Goal: Task Accomplishment & Management: Manage account settings

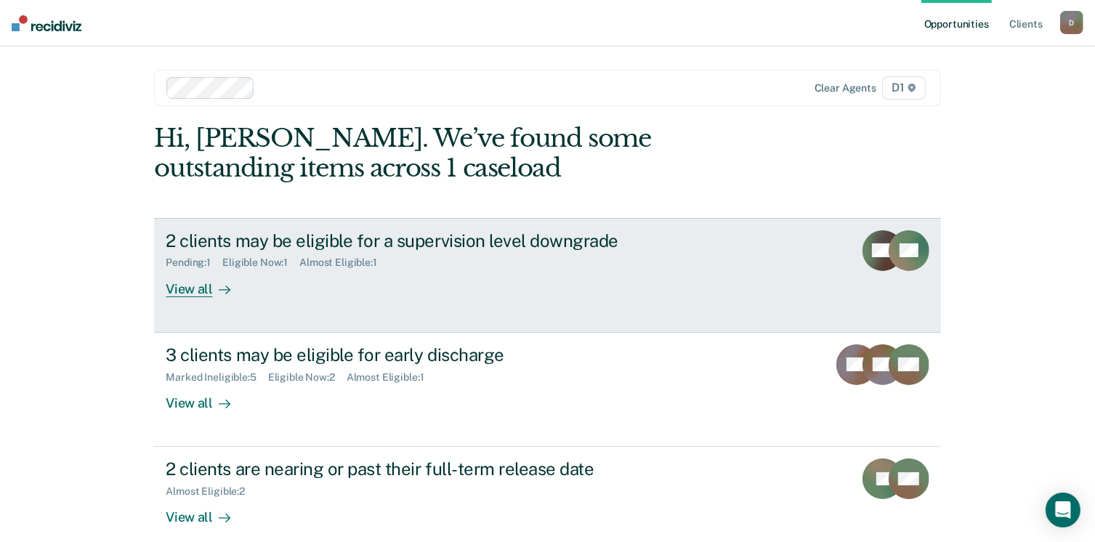
click at [182, 293] on div "View all" at bounding box center [206, 283] width 81 height 28
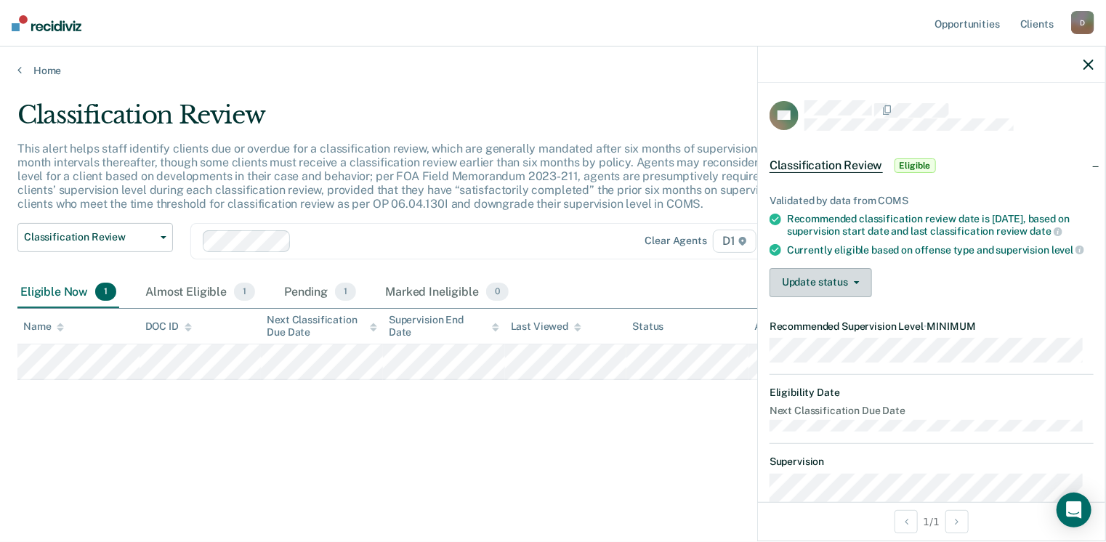
click at [823, 293] on button "Update status" at bounding box center [821, 282] width 102 height 29
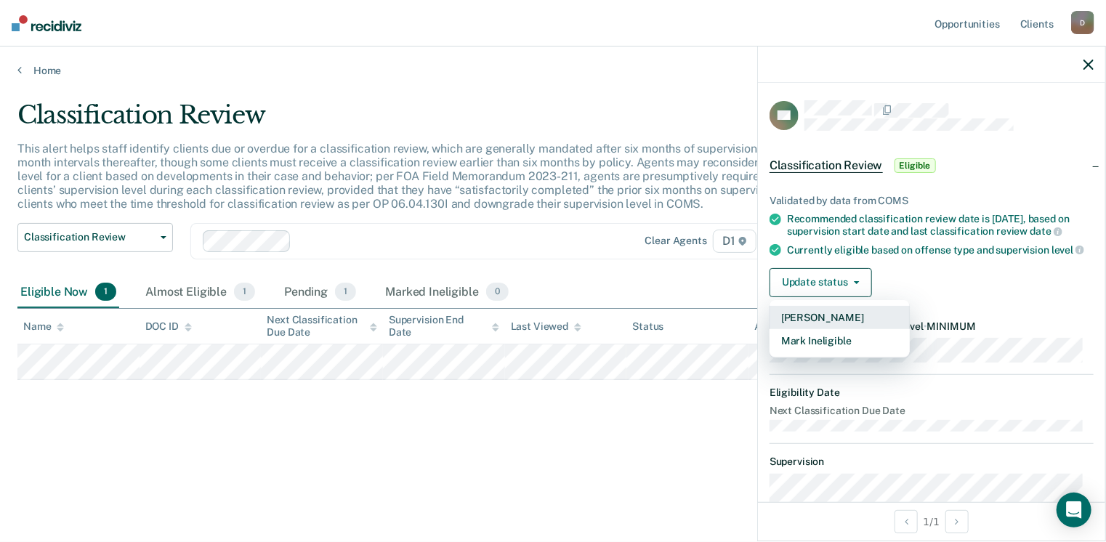
click at [847, 326] on button "[PERSON_NAME]" at bounding box center [840, 317] width 140 height 23
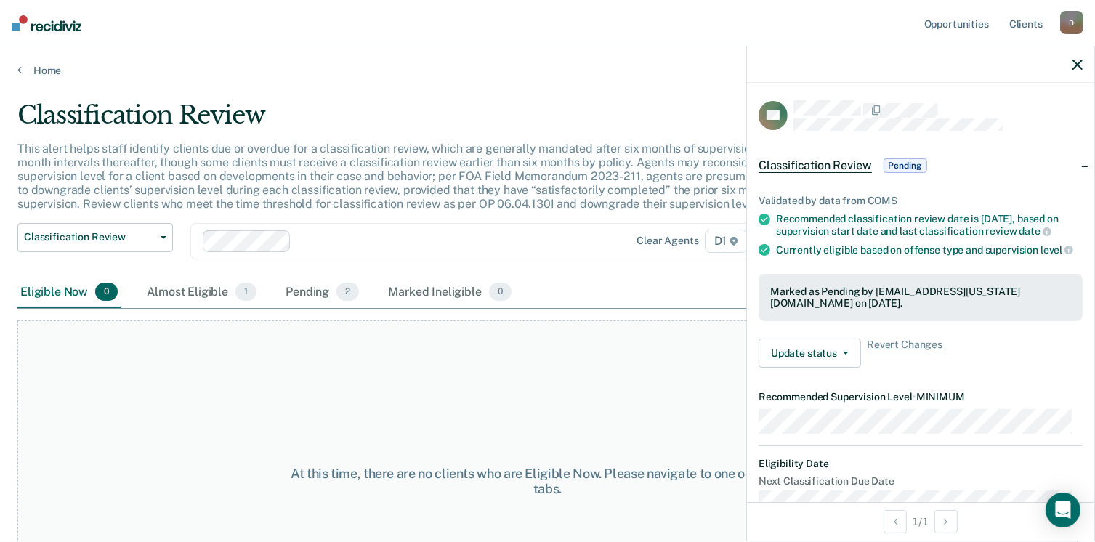
click at [1075, 66] on icon "button" at bounding box center [1078, 65] width 10 height 10
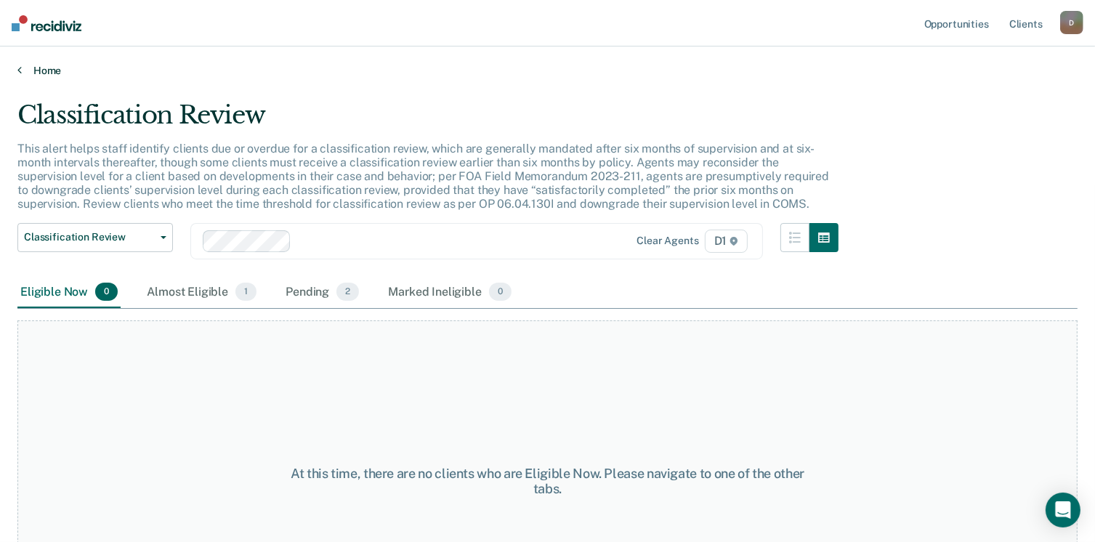
click at [20, 72] on icon at bounding box center [19, 70] width 4 height 12
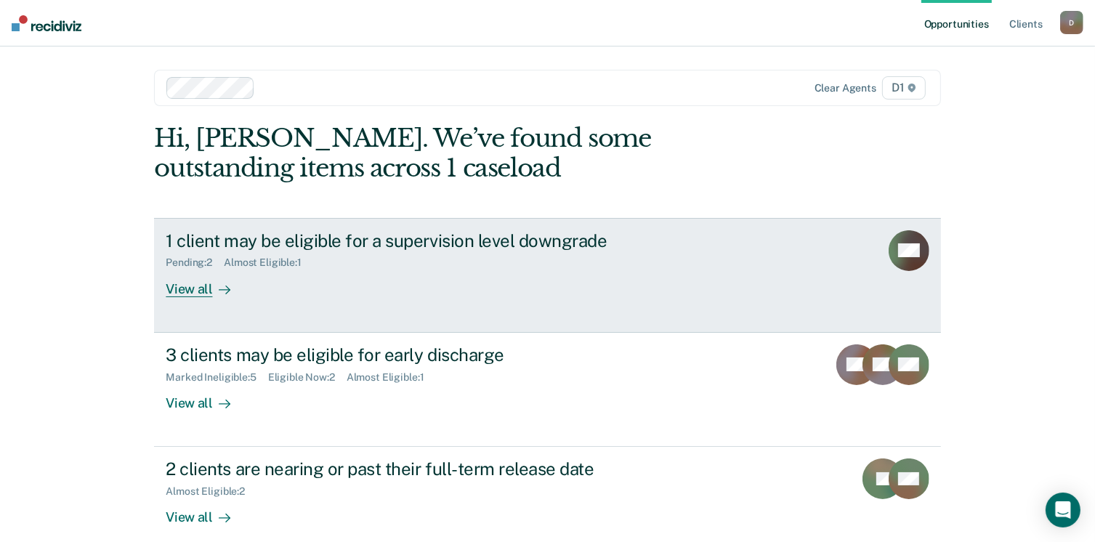
click at [192, 286] on div "View all" at bounding box center [206, 283] width 81 height 28
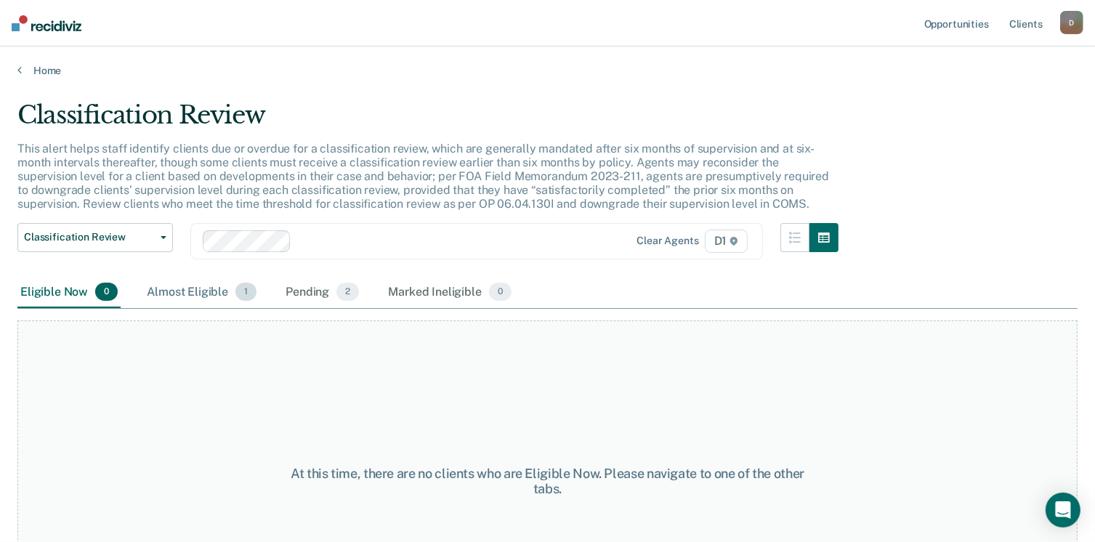
click at [185, 292] on div "Almost Eligible 1" at bounding box center [202, 293] width 116 height 32
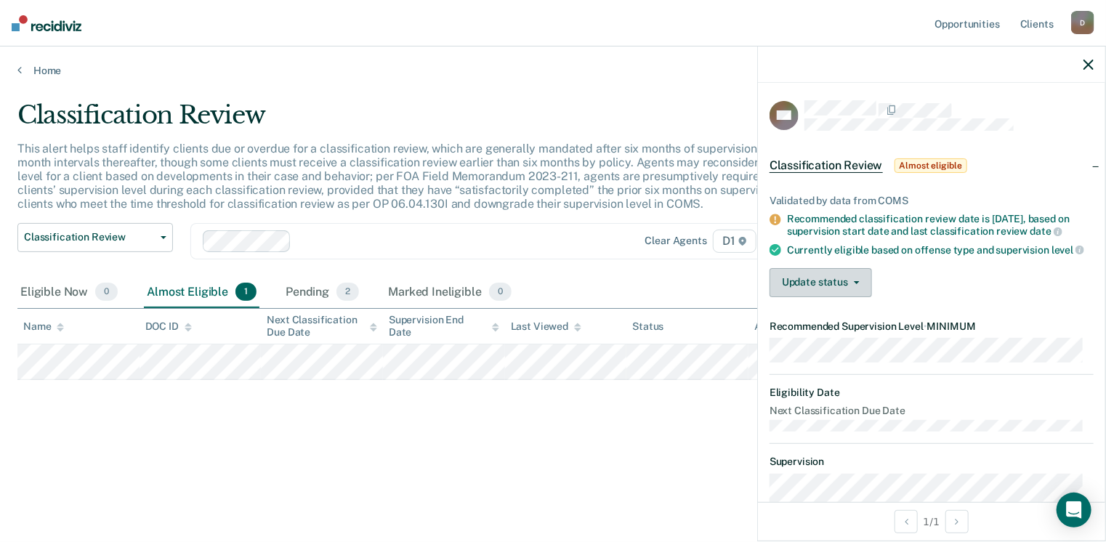
click at [797, 291] on button "Update status" at bounding box center [821, 282] width 102 height 29
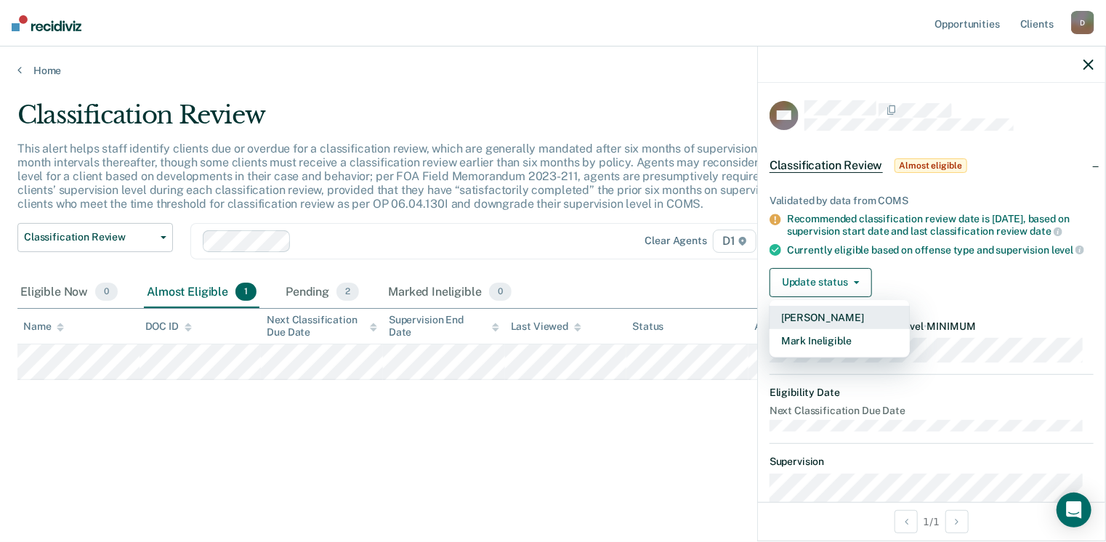
click at [803, 329] on button "[PERSON_NAME]" at bounding box center [840, 317] width 140 height 23
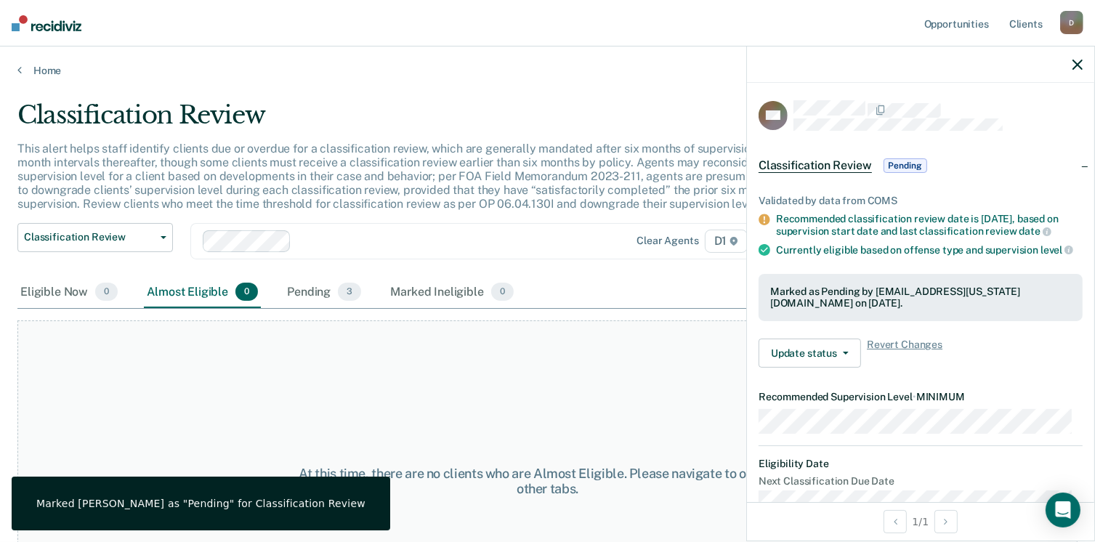
click at [1087, 58] on div at bounding box center [920, 65] width 347 height 36
click at [1074, 68] on icon "button" at bounding box center [1078, 65] width 10 height 10
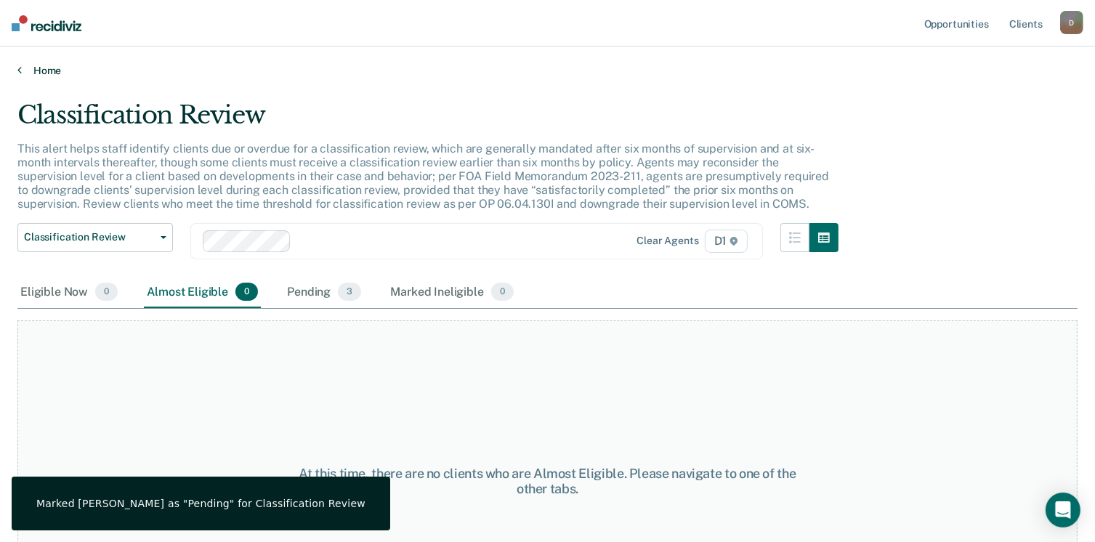
click at [21, 64] on link "Home" at bounding box center [547, 70] width 1061 height 13
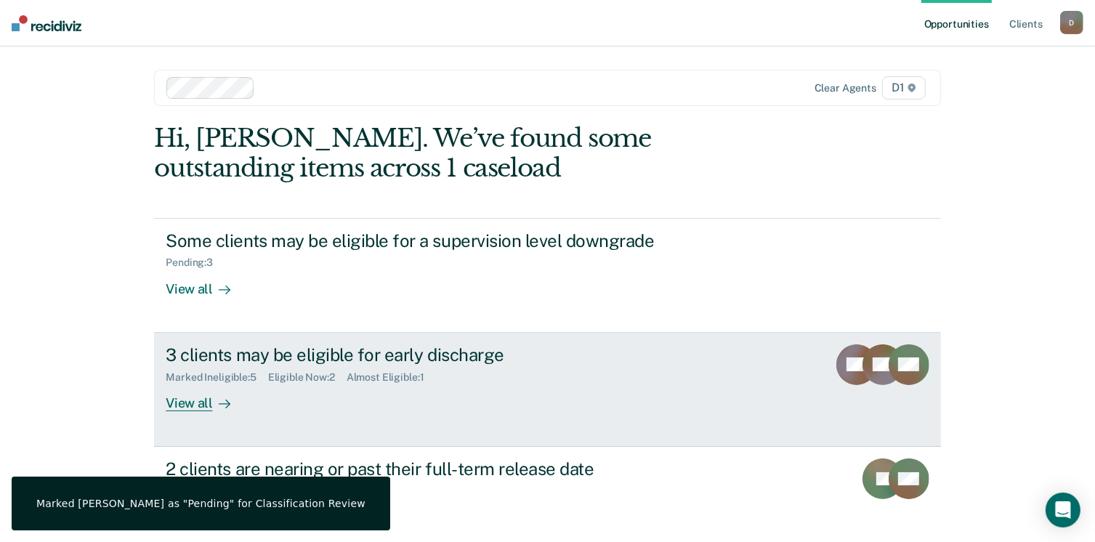
click at [201, 358] on div "3 clients may be eligible for early discharge" at bounding box center [421, 355] width 510 height 21
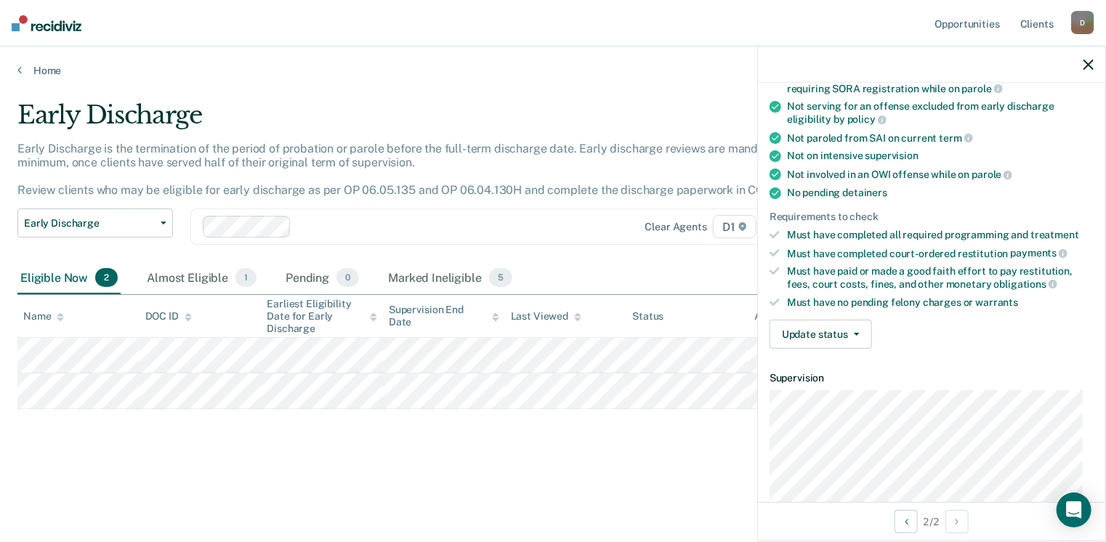
scroll to position [218, 0]
click at [839, 329] on button "Update status" at bounding box center [821, 333] width 102 height 29
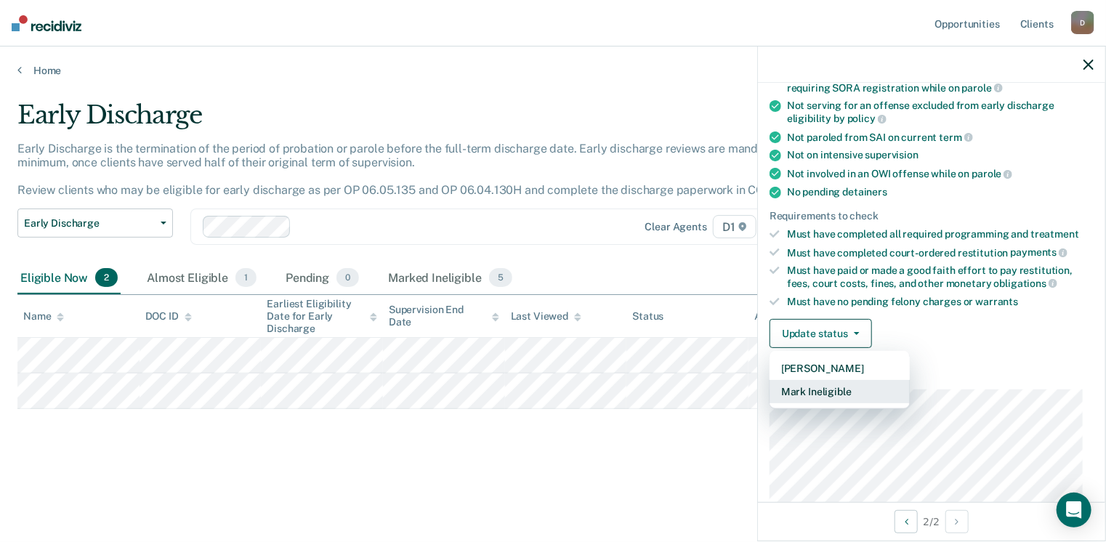
click at [836, 385] on button "Mark Ineligible" at bounding box center [840, 391] width 140 height 23
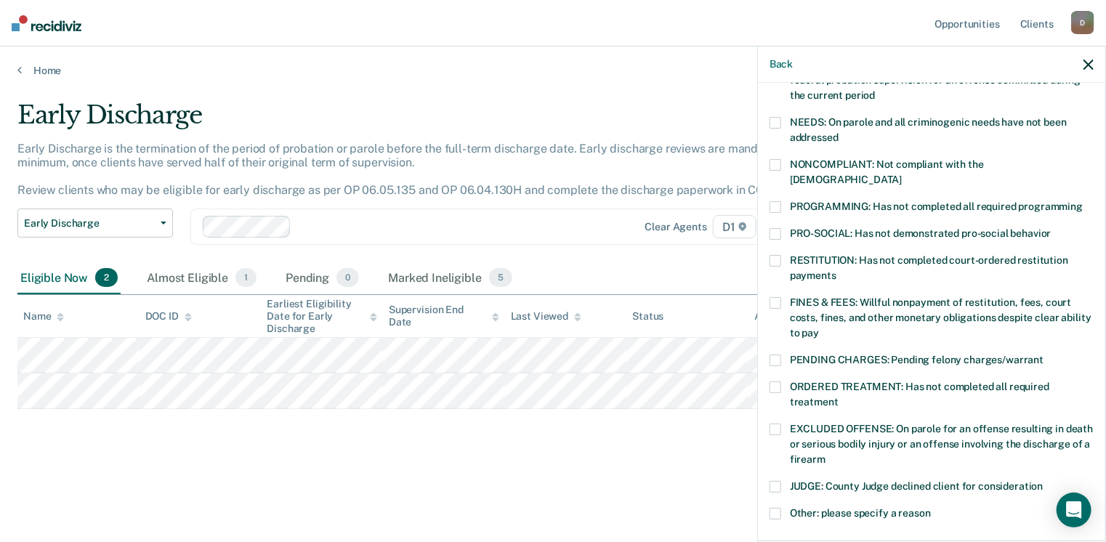
click at [775, 164] on span at bounding box center [776, 165] width 12 height 12
click at [902, 174] on input "NONCOMPLIANT: Not compliant with the [DEMOGRAPHIC_DATA]" at bounding box center [902, 174] width 0 height 0
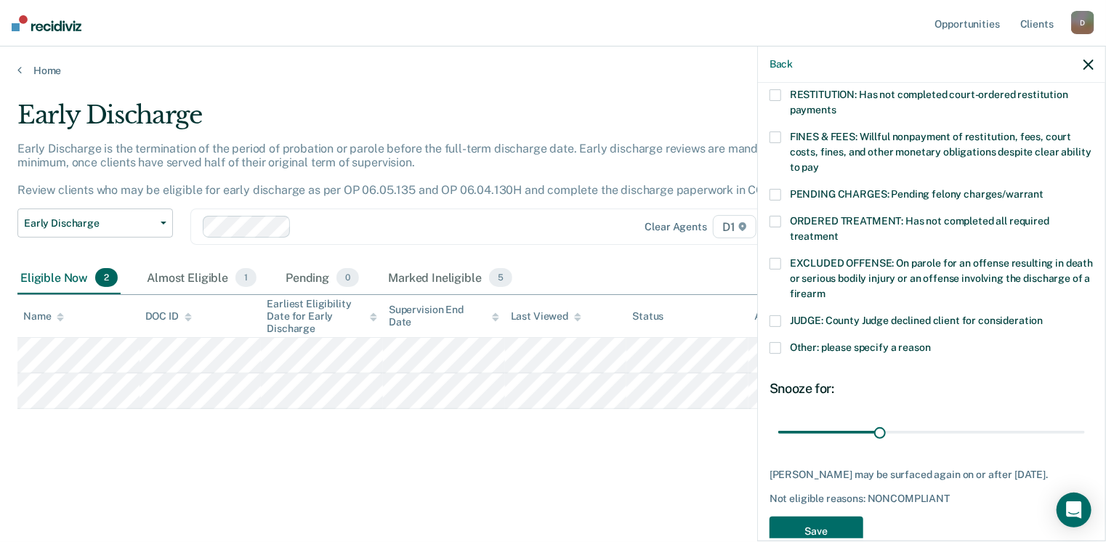
scroll to position [401, 0]
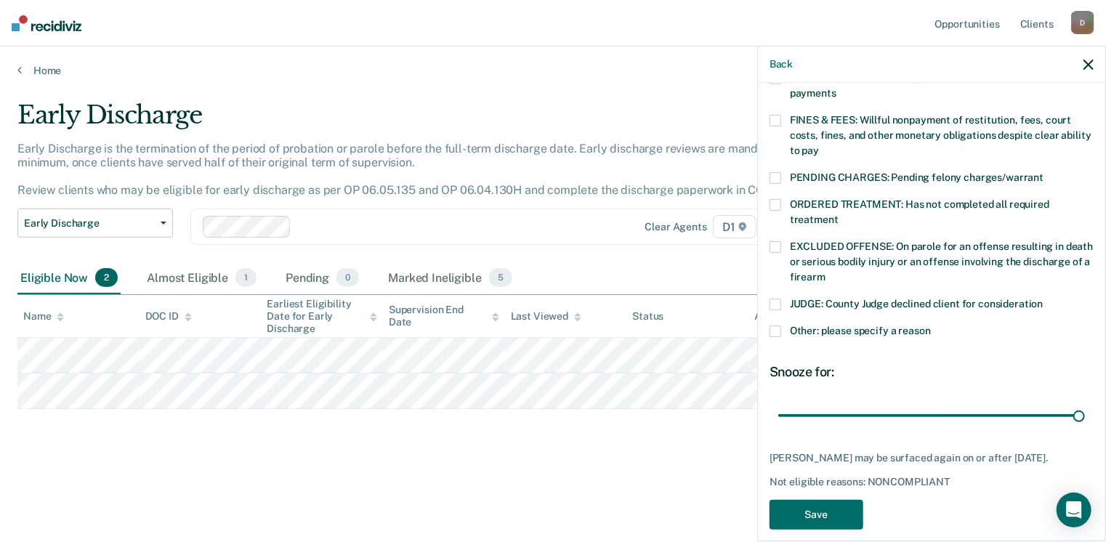
drag, startPoint x: 881, startPoint y: 398, endPoint x: 1096, endPoint y: 398, distance: 215.2
type input "90"
click at [1085, 403] on input "range" at bounding box center [932, 415] width 307 height 25
click at [829, 507] on button "Save" at bounding box center [817, 515] width 94 height 30
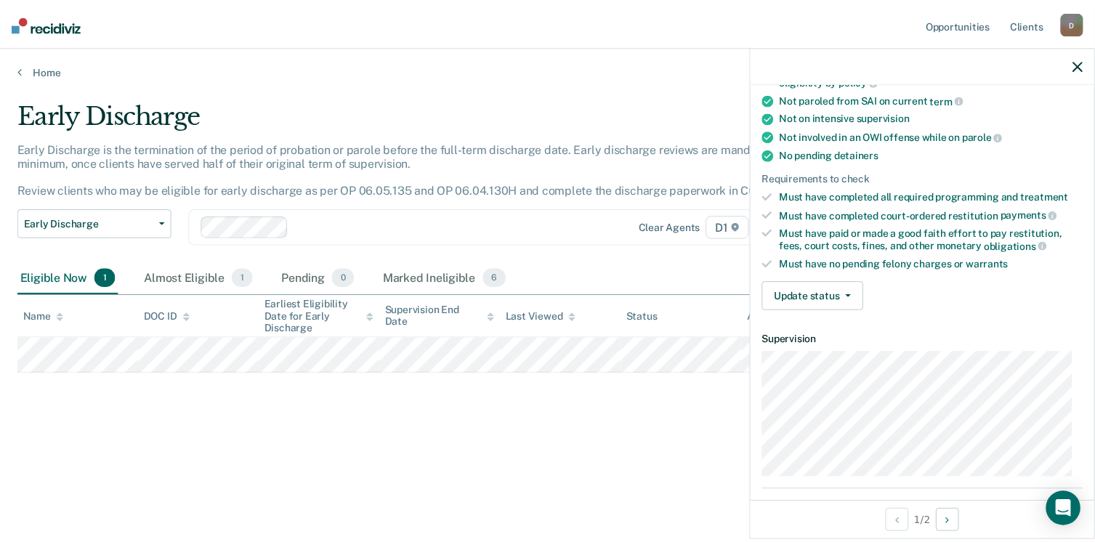
scroll to position [247, 0]
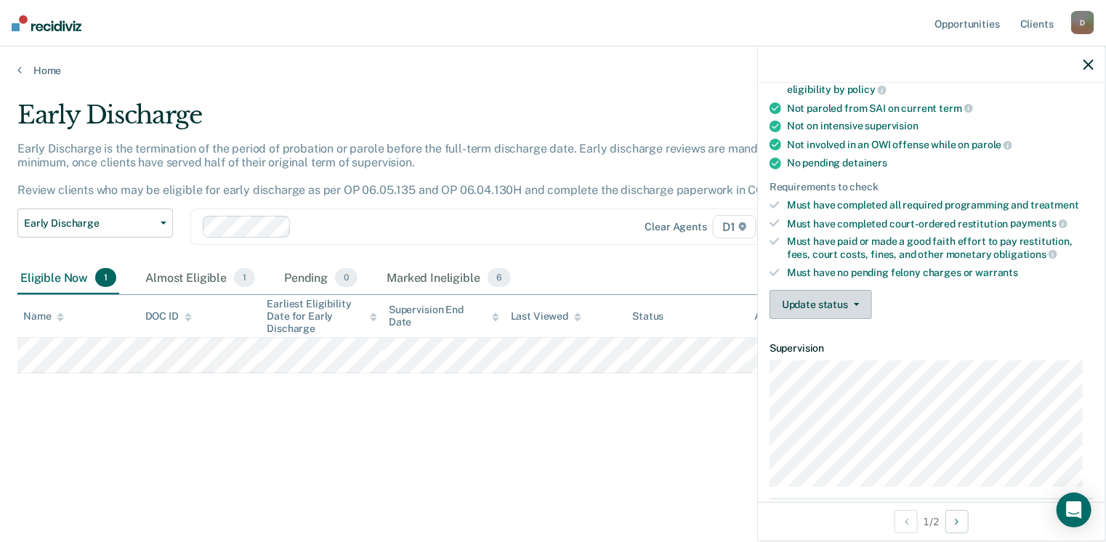
click at [840, 303] on button "Update status" at bounding box center [821, 304] width 102 height 29
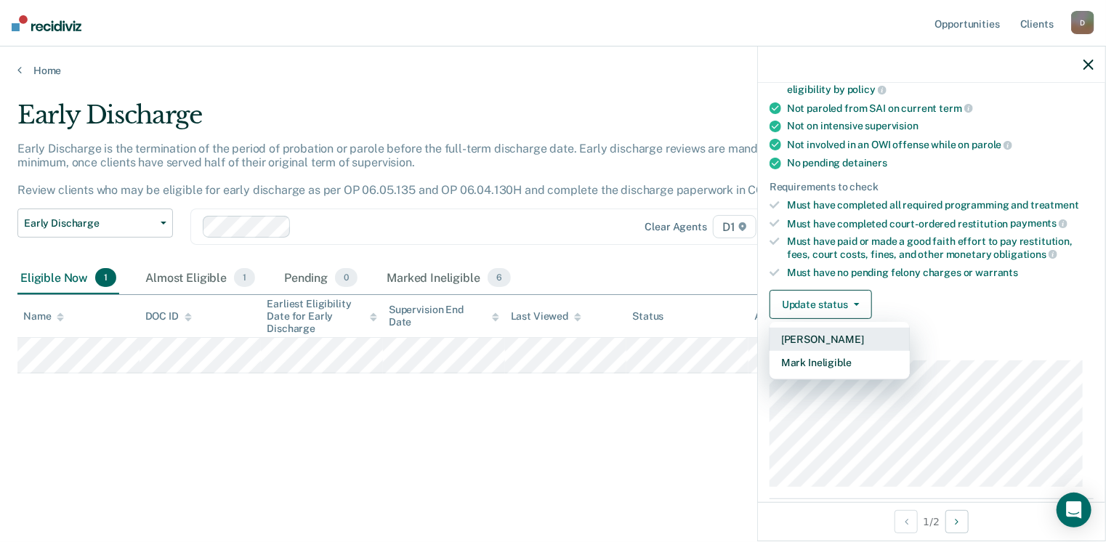
click at [826, 332] on button "[PERSON_NAME]" at bounding box center [840, 339] width 140 height 23
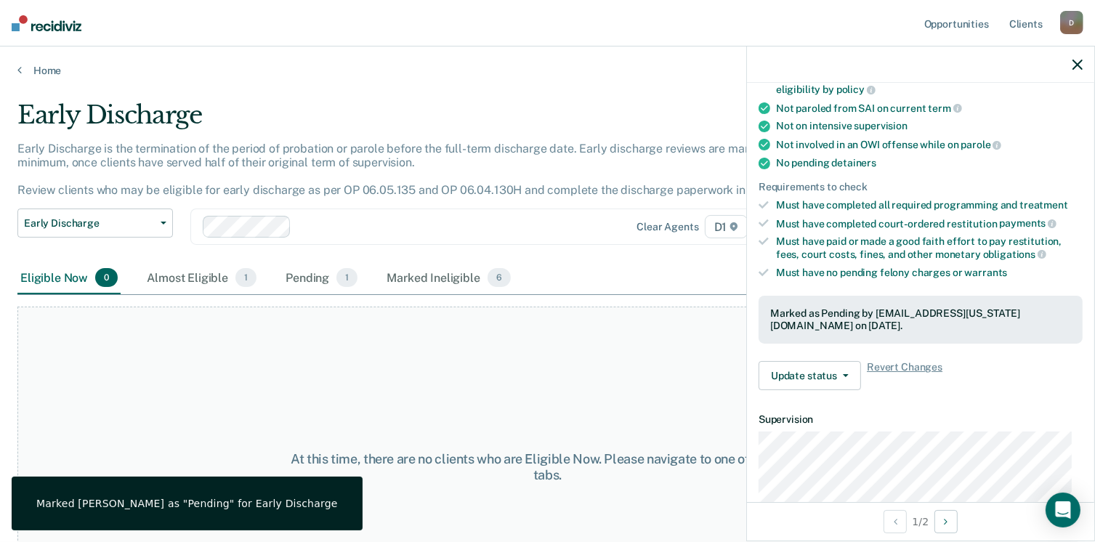
click at [1078, 68] on icon "button" at bounding box center [1078, 65] width 10 height 10
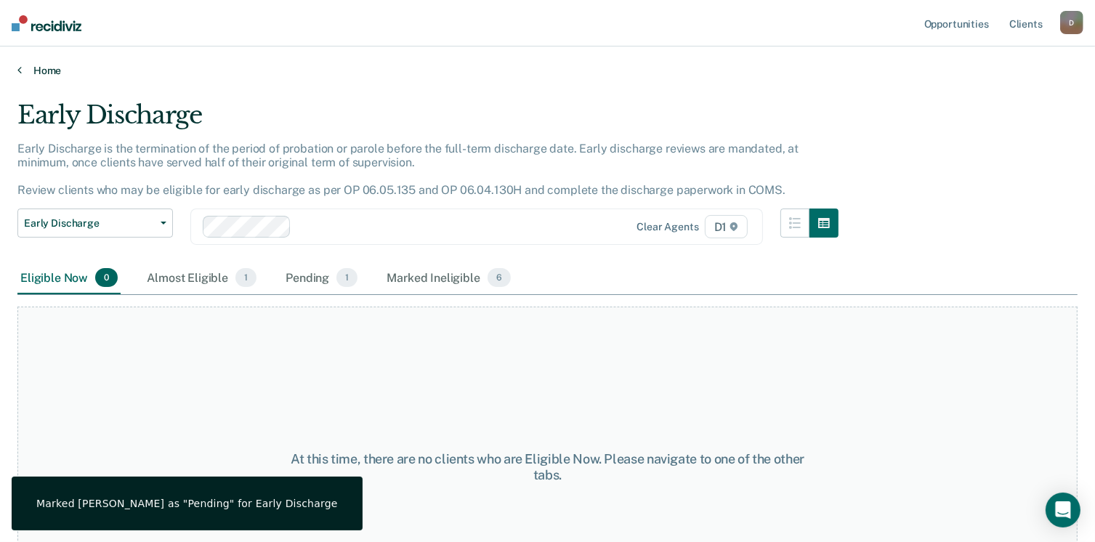
click at [20, 69] on icon at bounding box center [19, 70] width 4 height 12
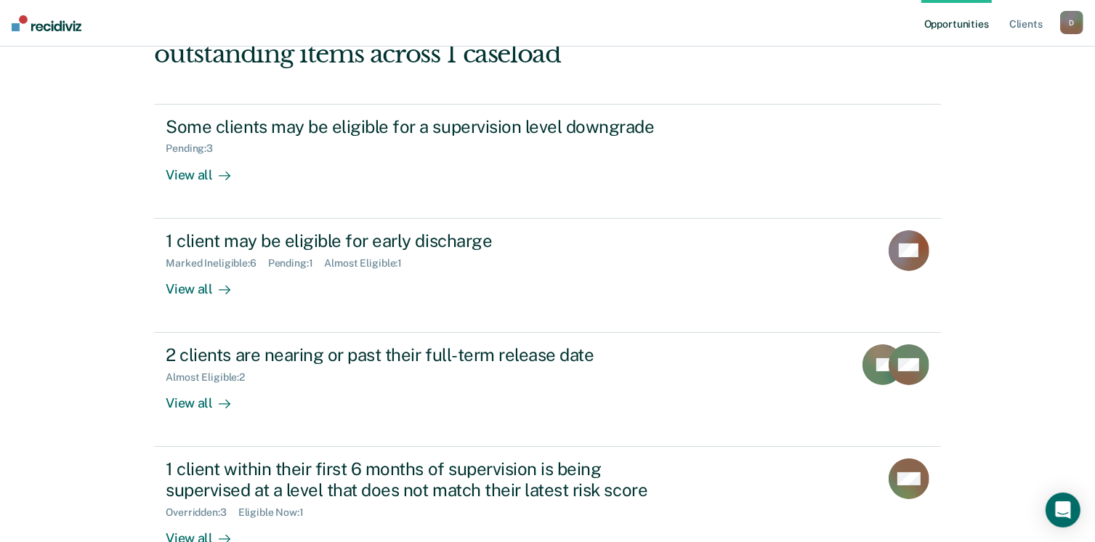
scroll to position [211, 0]
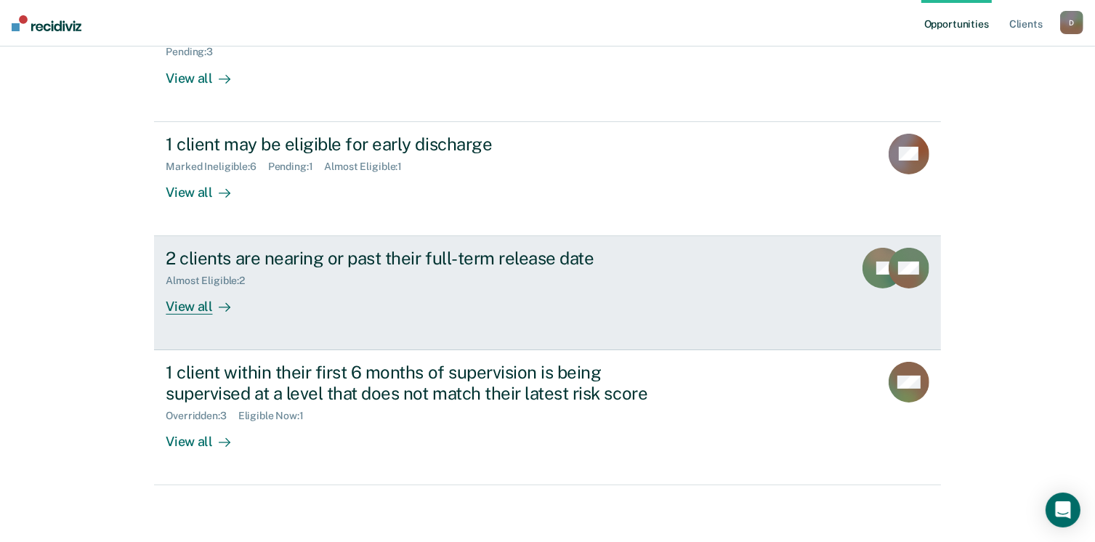
click at [186, 306] on div "View all" at bounding box center [206, 301] width 81 height 28
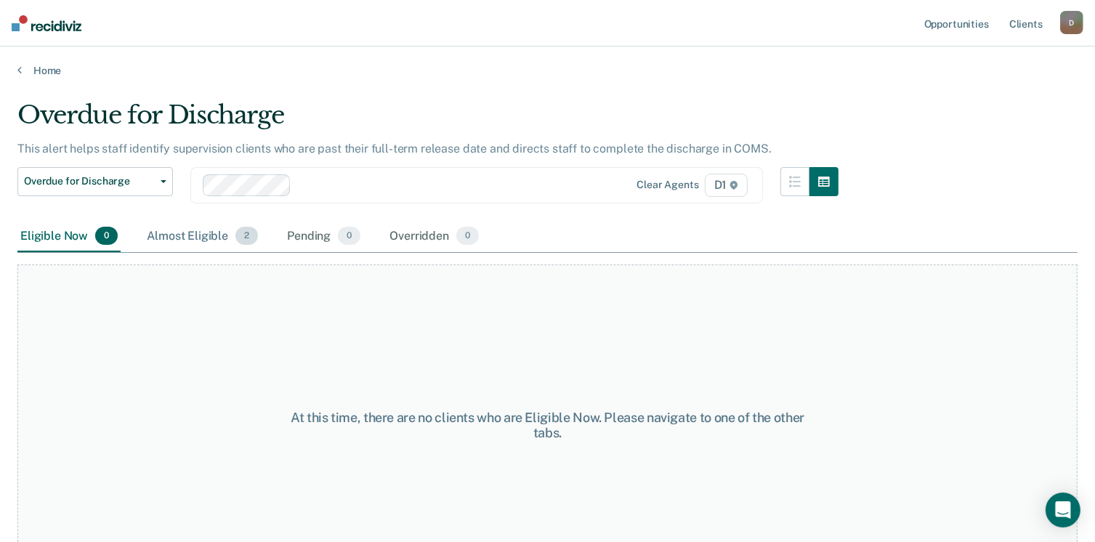
click at [194, 234] on div "Almost Eligible 2" at bounding box center [202, 237] width 117 height 32
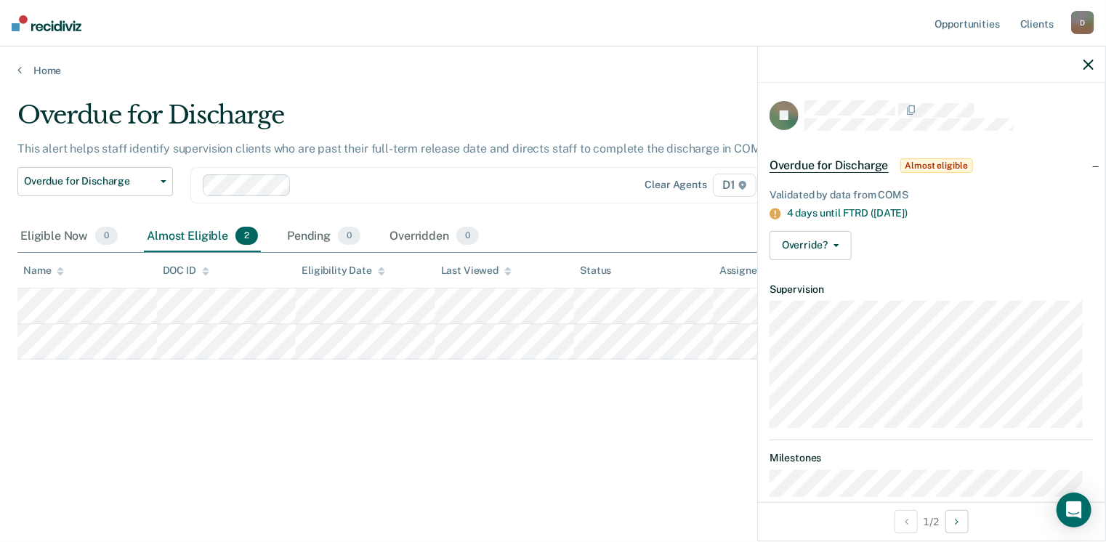
click at [414, 415] on div "Overdue for Discharge This alert helps staff identify supervision clients who a…" at bounding box center [552, 266] width 1071 height 333
click at [1089, 67] on icon "button" at bounding box center [1089, 65] width 10 height 10
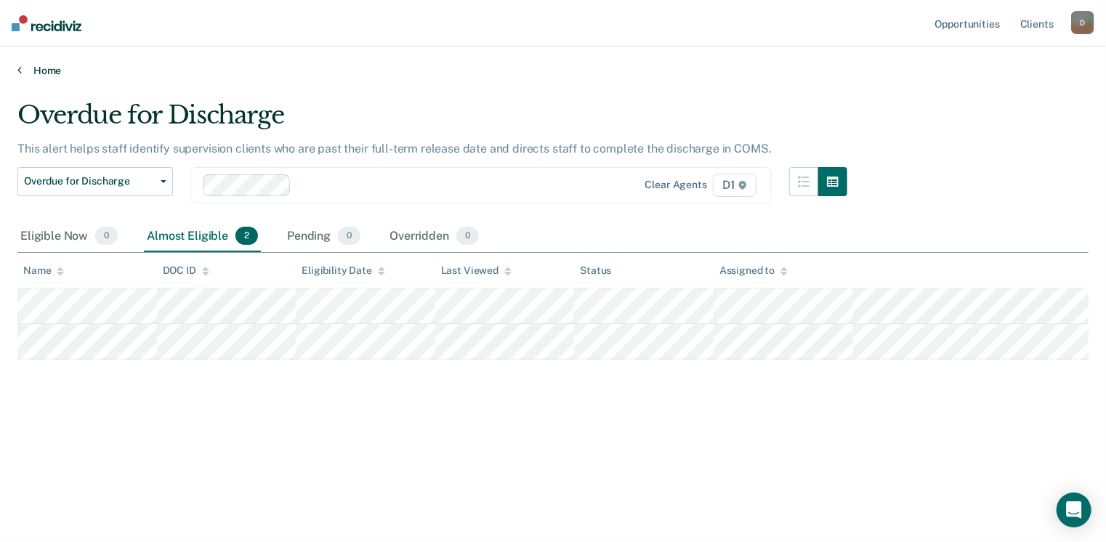
click at [19, 70] on icon at bounding box center [19, 70] width 4 height 12
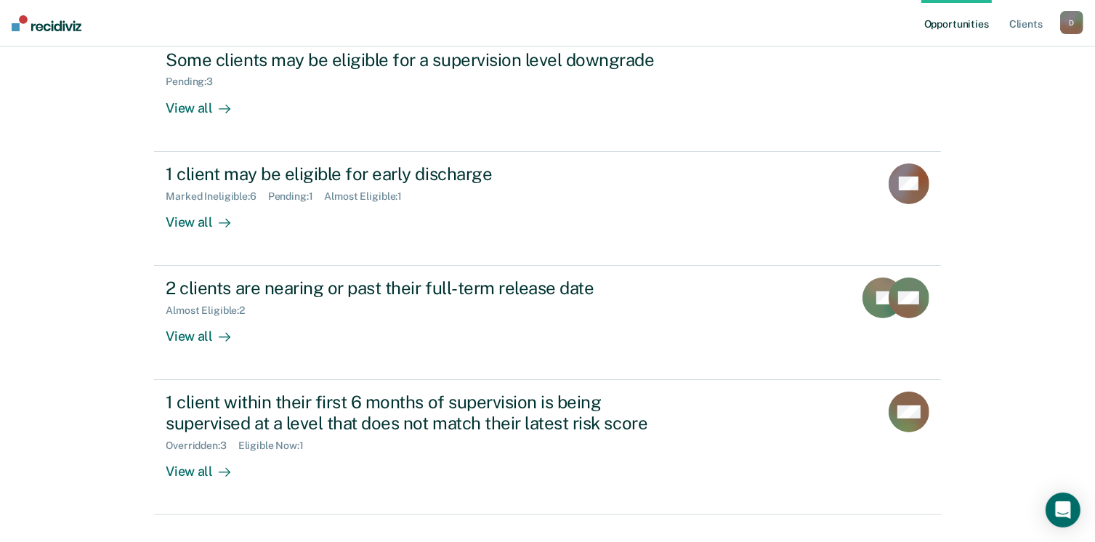
scroll to position [211, 0]
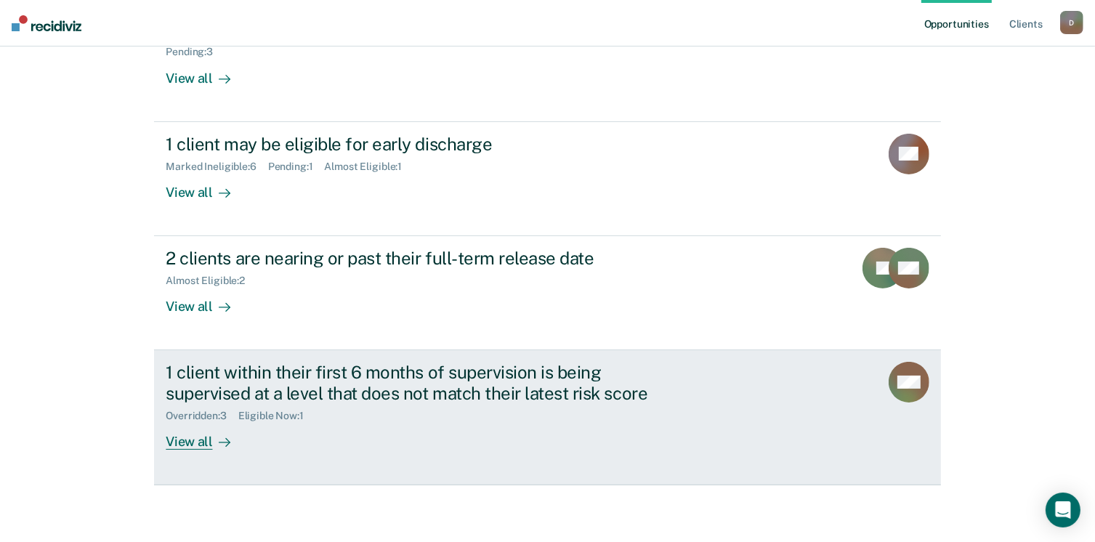
click at [187, 446] on div "View all" at bounding box center [206, 436] width 81 height 28
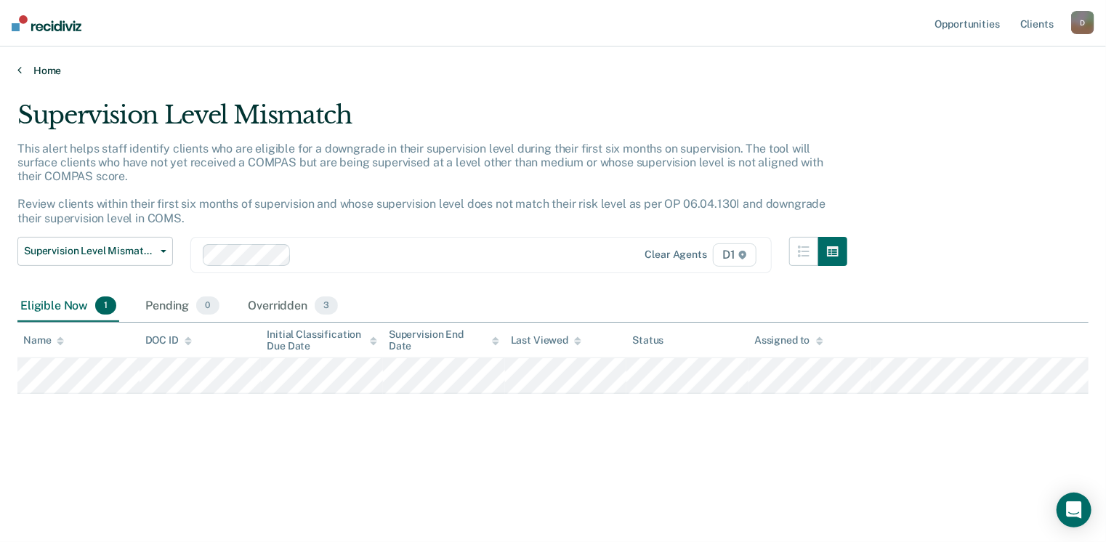
click at [24, 65] on link "Home" at bounding box center [552, 70] width 1071 height 13
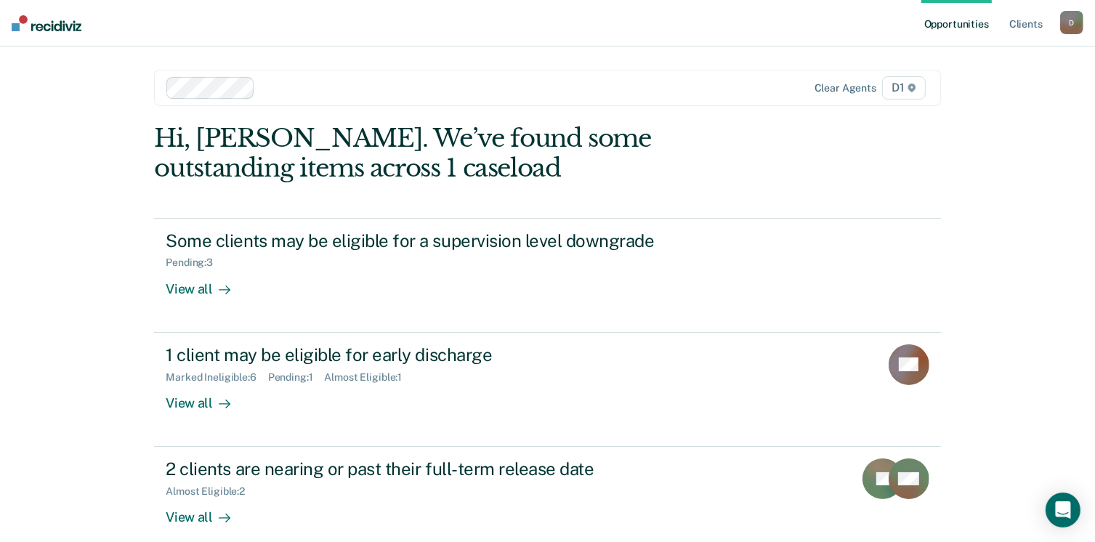
click at [1075, 12] on div "D" at bounding box center [1072, 22] width 23 height 23
click at [993, 103] on div "Profile How it works Log Out" at bounding box center [1014, 76] width 140 height 71
click at [977, 99] on link "Log Out" at bounding box center [1013, 95] width 117 height 12
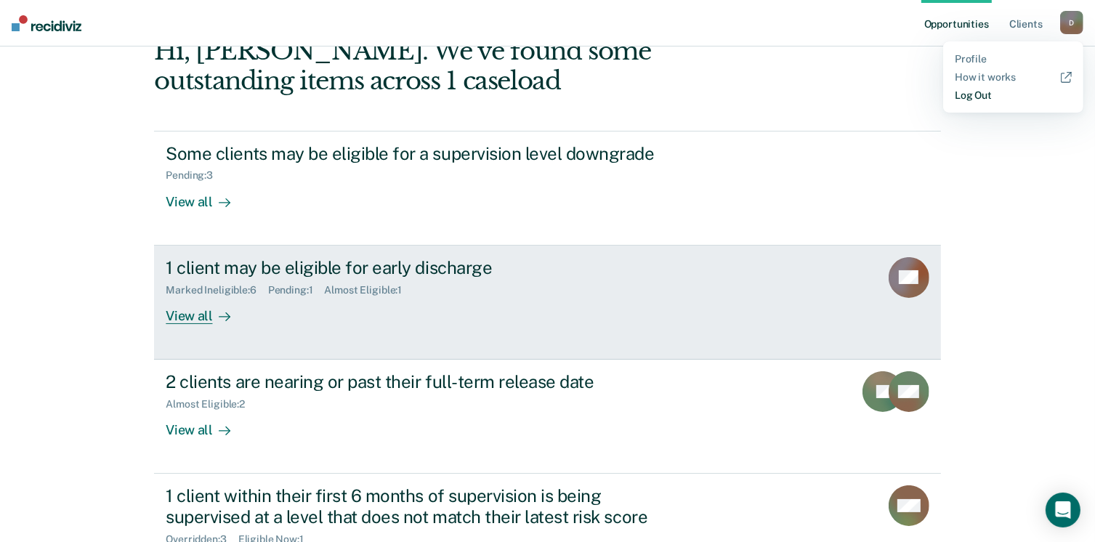
scroll to position [211, 0]
